Goal: Communication & Community: Connect with others

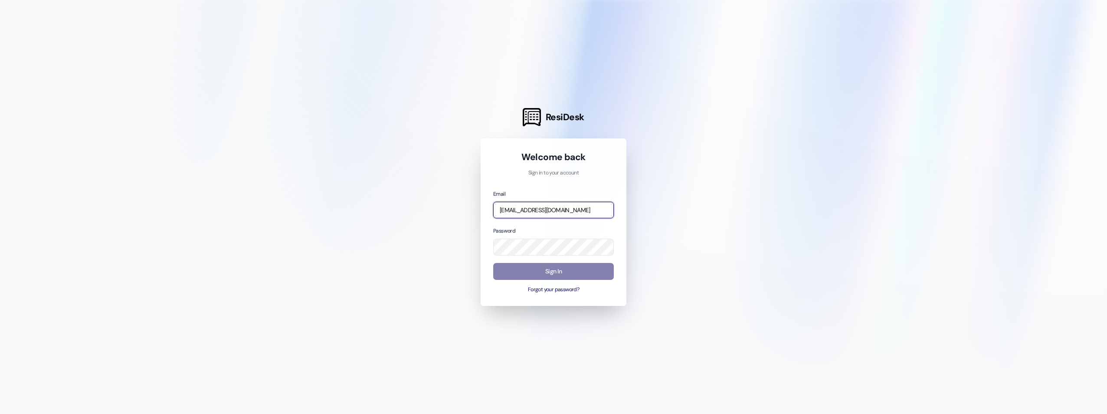
click at [595, 210] on input "[EMAIL_ADDRESS][DOMAIN_NAME]" at bounding box center [553, 210] width 121 height 17
type input "[EMAIL_ADDRESS][DOMAIN_NAME]"
click at [596, 272] on button "Sign In" at bounding box center [553, 271] width 121 height 17
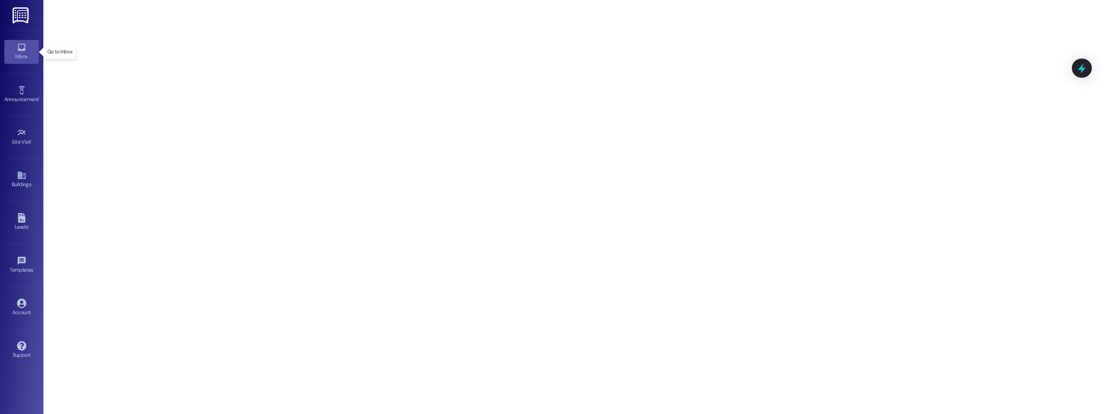
click at [23, 54] on div "Inbox" at bounding box center [21, 56] width 43 height 9
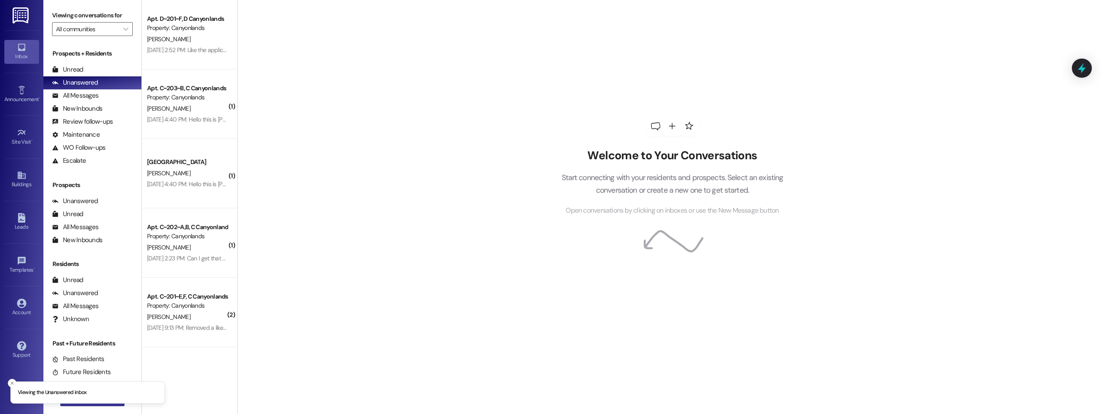
click at [113, 406] on button " New Message" at bounding box center [92, 399] width 64 height 14
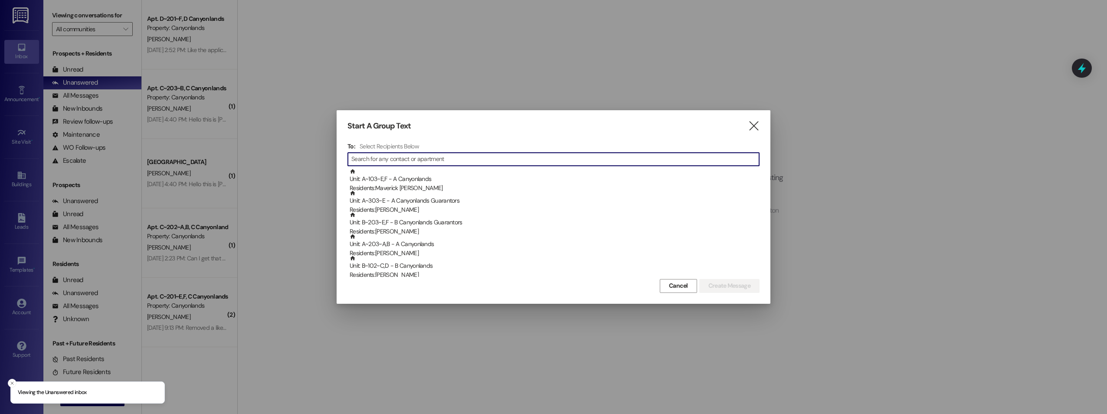
click at [476, 162] on input at bounding box center [555, 159] width 408 height 12
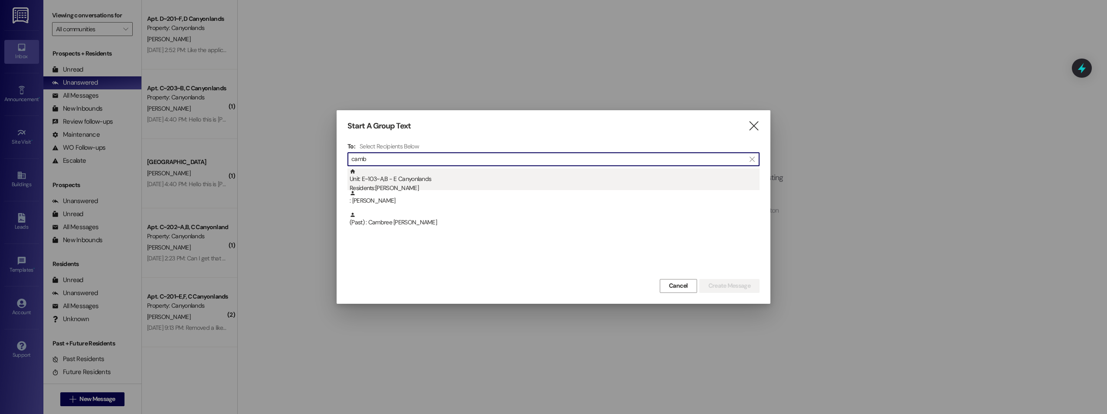
type input "camb"
click at [473, 187] on div "Residents: [PERSON_NAME]" at bounding box center [555, 187] width 410 height 9
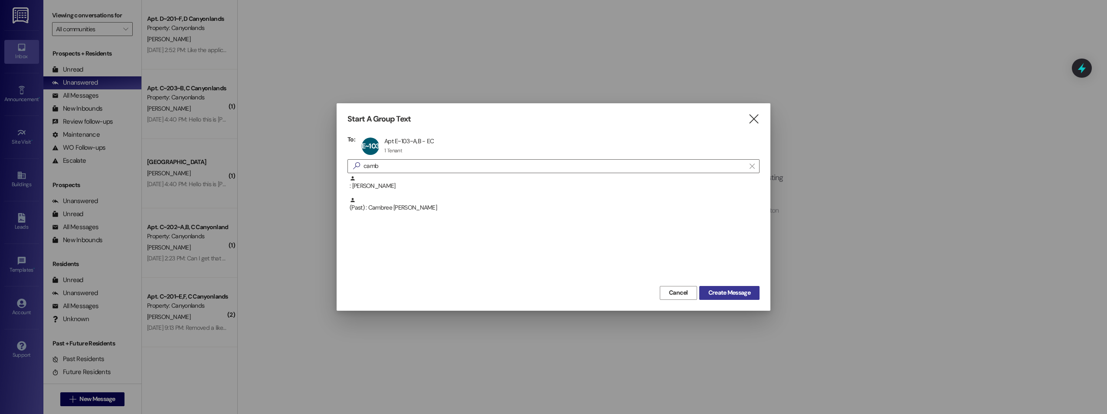
click at [725, 293] on span "Create Message" at bounding box center [729, 292] width 42 height 9
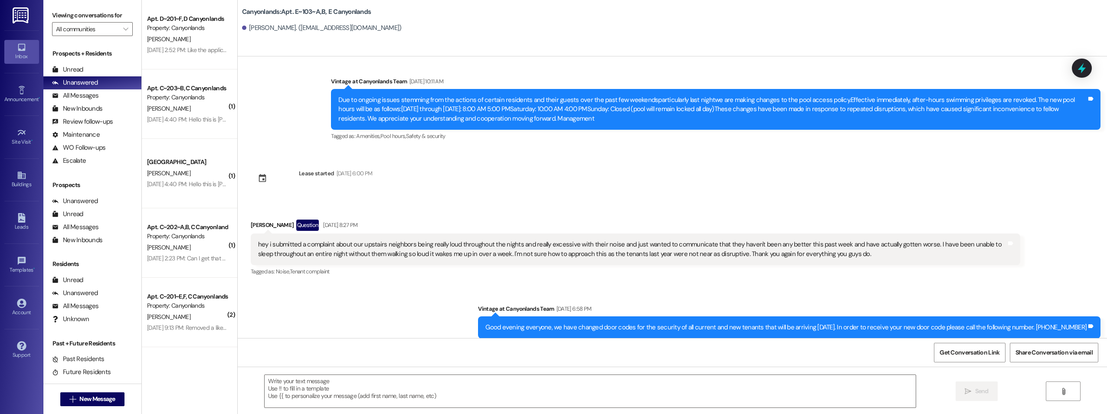
scroll to position [13423, 0]
